Goal: Check status: Check status

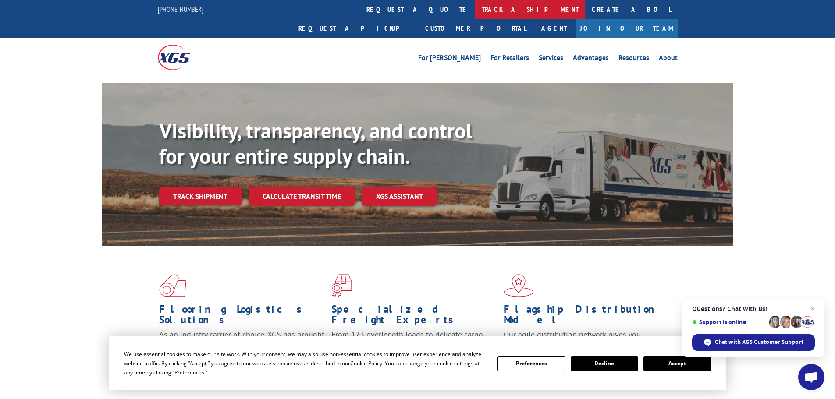
click at [475, 9] on link "track a shipment" at bounding box center [530, 9] width 110 height 19
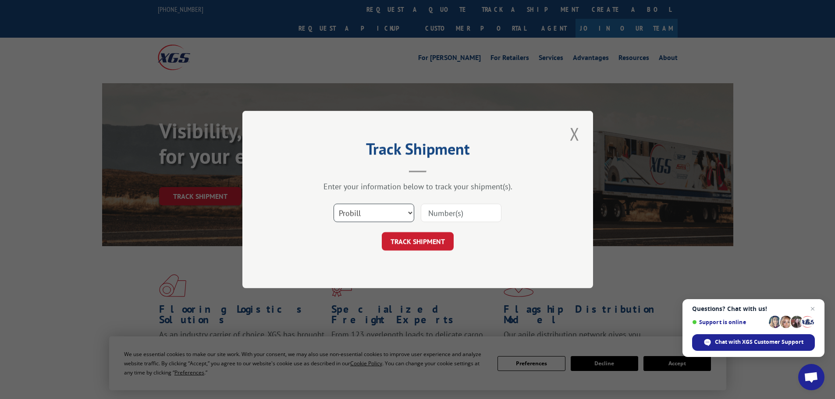
click at [392, 214] on select "Select category... Probill BOL PO" at bounding box center [374, 213] width 81 height 18
select select "po"
click at [334, 204] on select "Select category... Probill BOL PO" at bounding box center [374, 213] width 81 height 18
click at [453, 217] on input at bounding box center [461, 213] width 81 height 18
paste input "15530450"
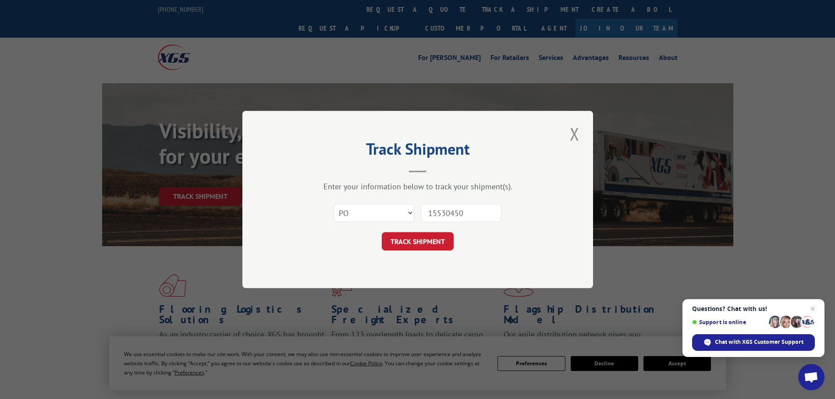
type input "15530450"
click at [382, 232] on button "TRACK SHIPMENT" at bounding box center [418, 241] width 72 height 18
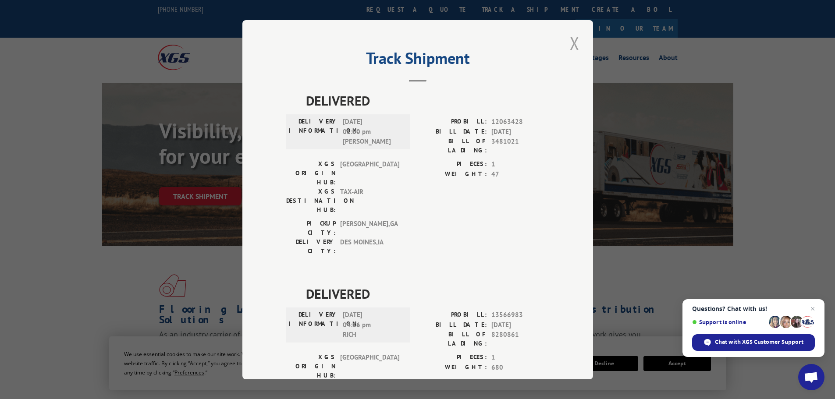
click at [577, 42] on button "Close modal" at bounding box center [574, 43] width 15 height 24
